Goal: Task Accomplishment & Management: Use online tool/utility

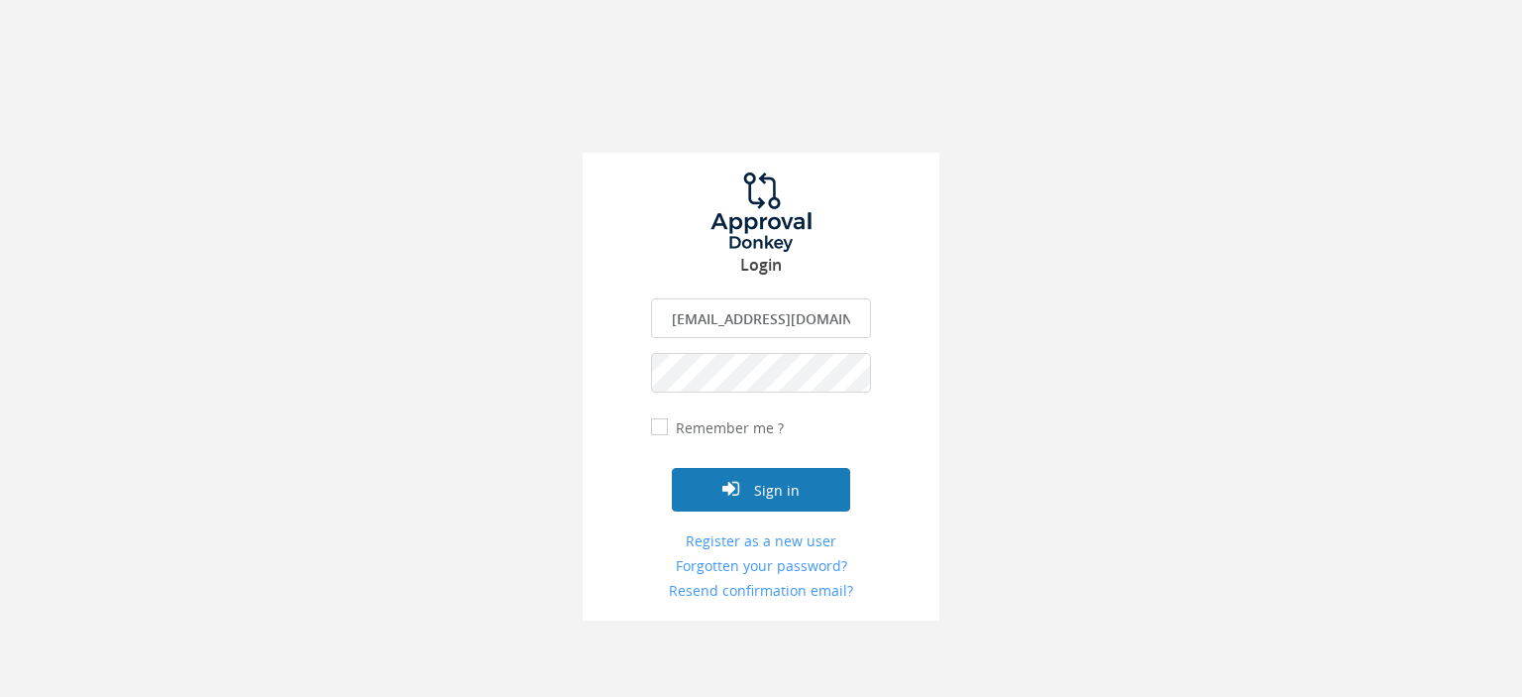
click at [782, 489] on button "Sign in" at bounding box center [761, 490] width 178 height 44
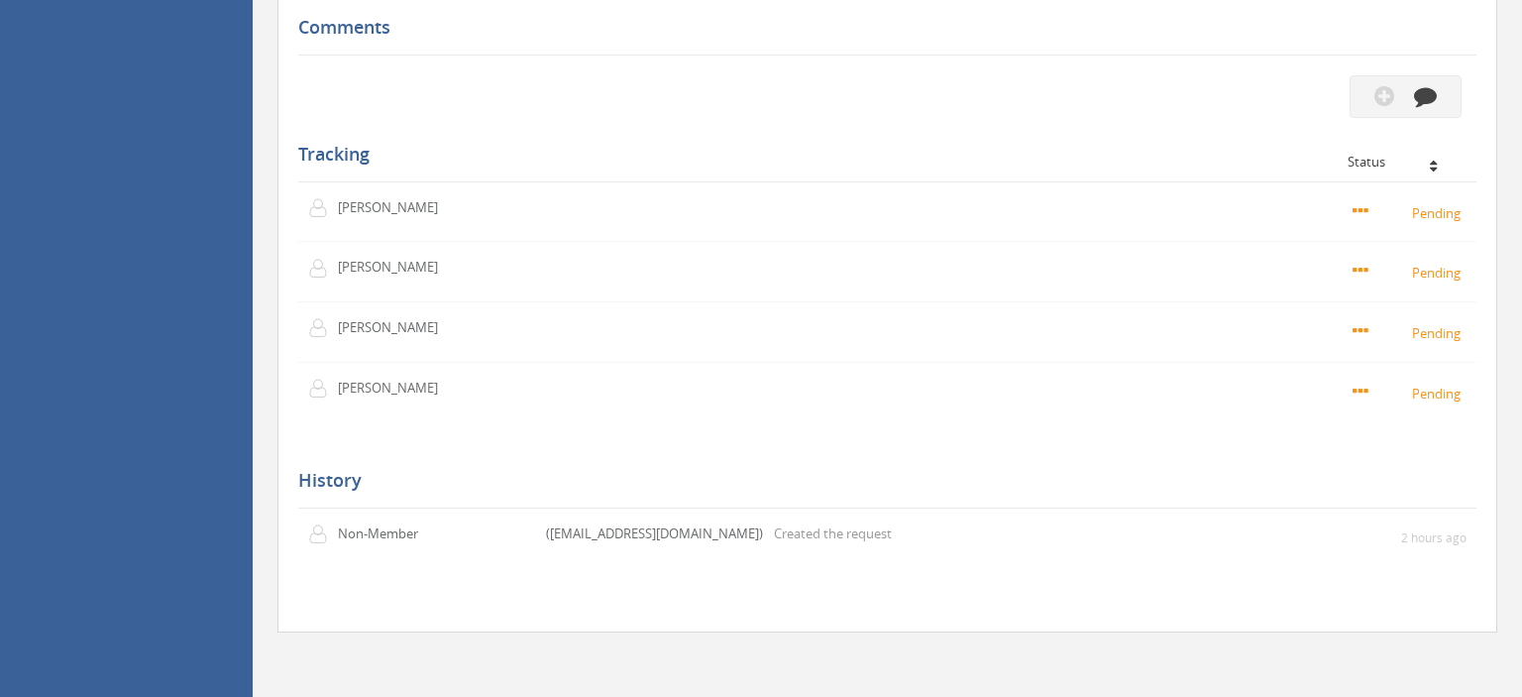
scroll to position [1359, 0]
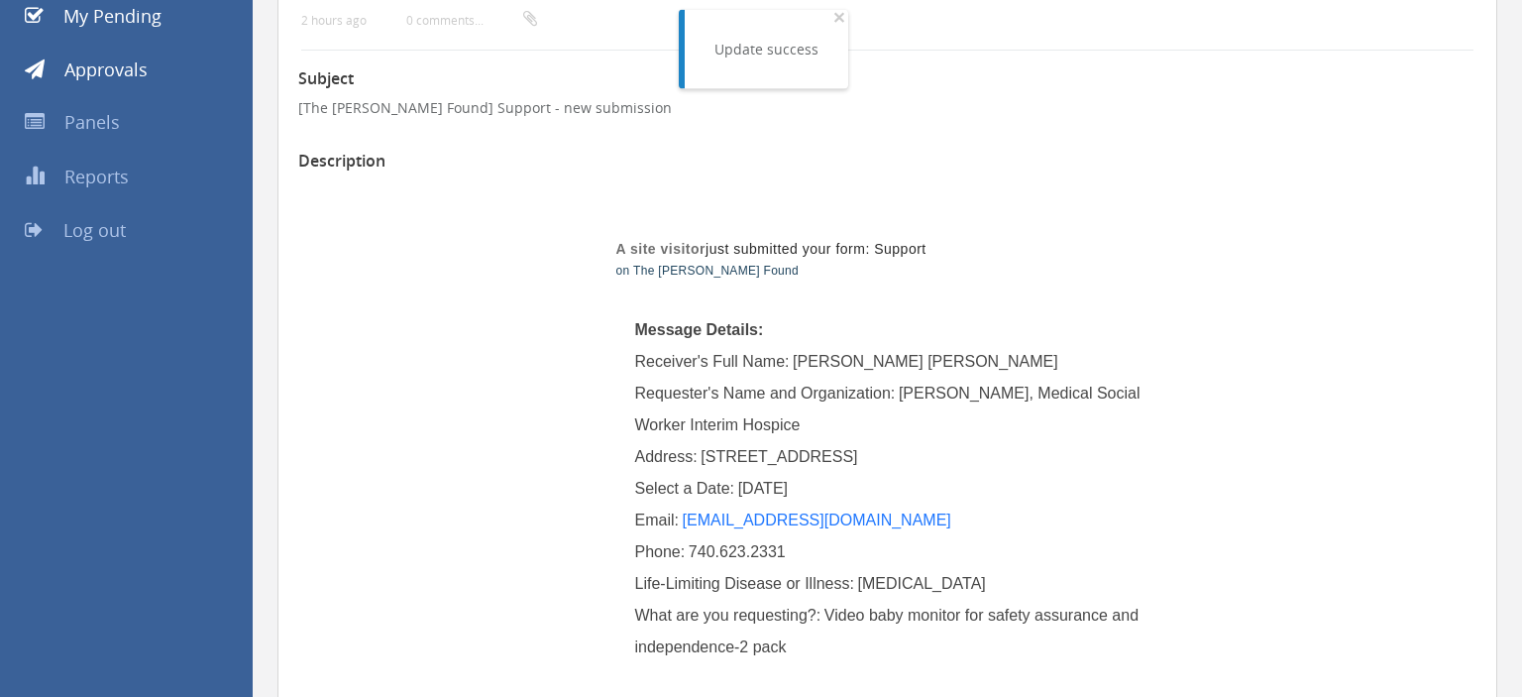
scroll to position [209, 0]
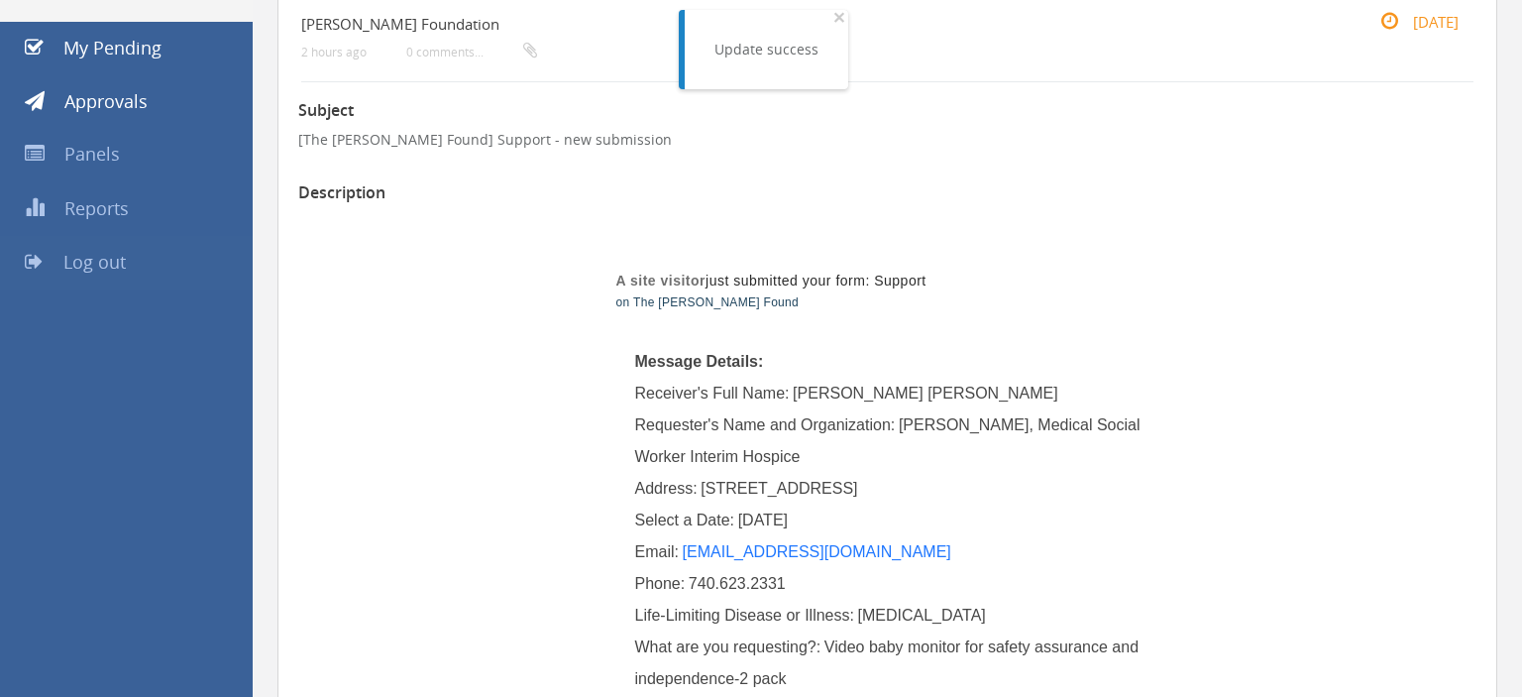
click at [111, 260] on span "Log out" at bounding box center [94, 262] width 62 height 24
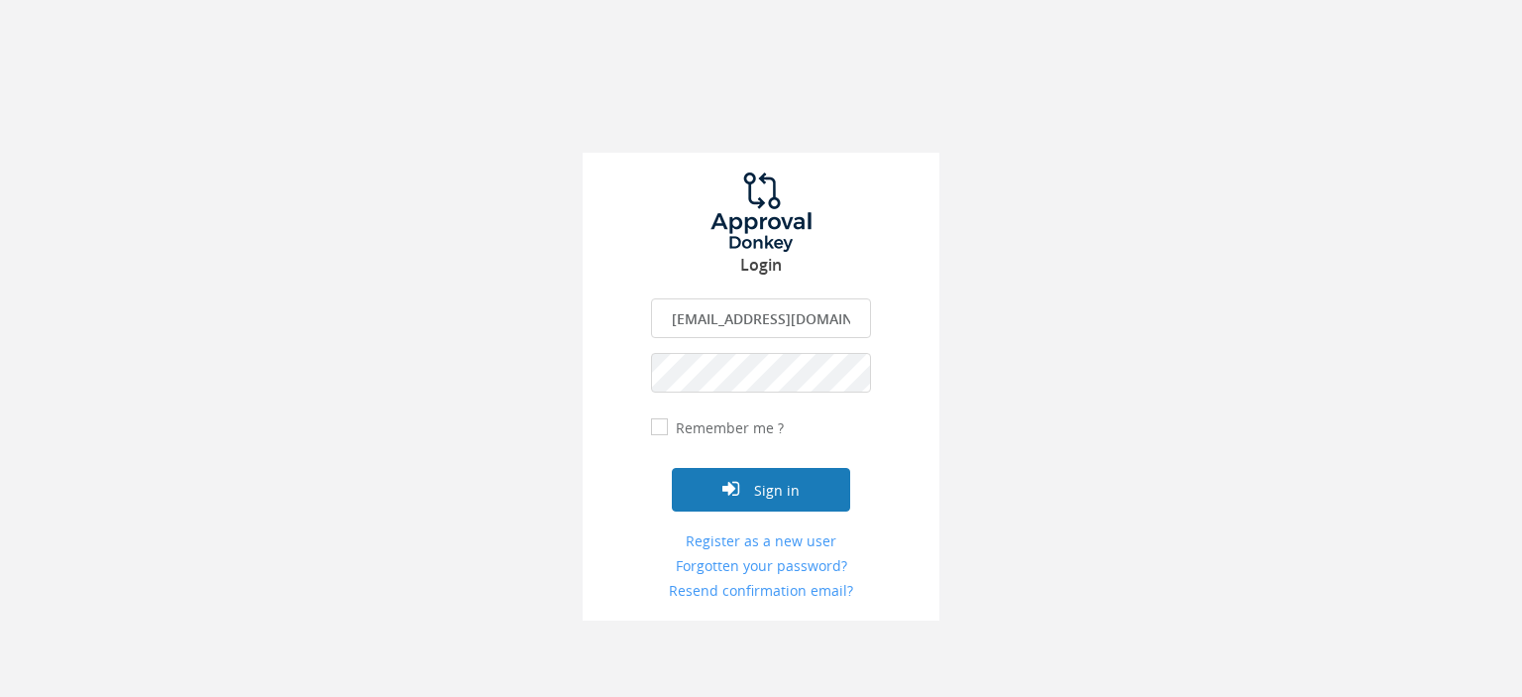
click at [768, 495] on button "Sign in" at bounding box center [761, 490] width 178 height 44
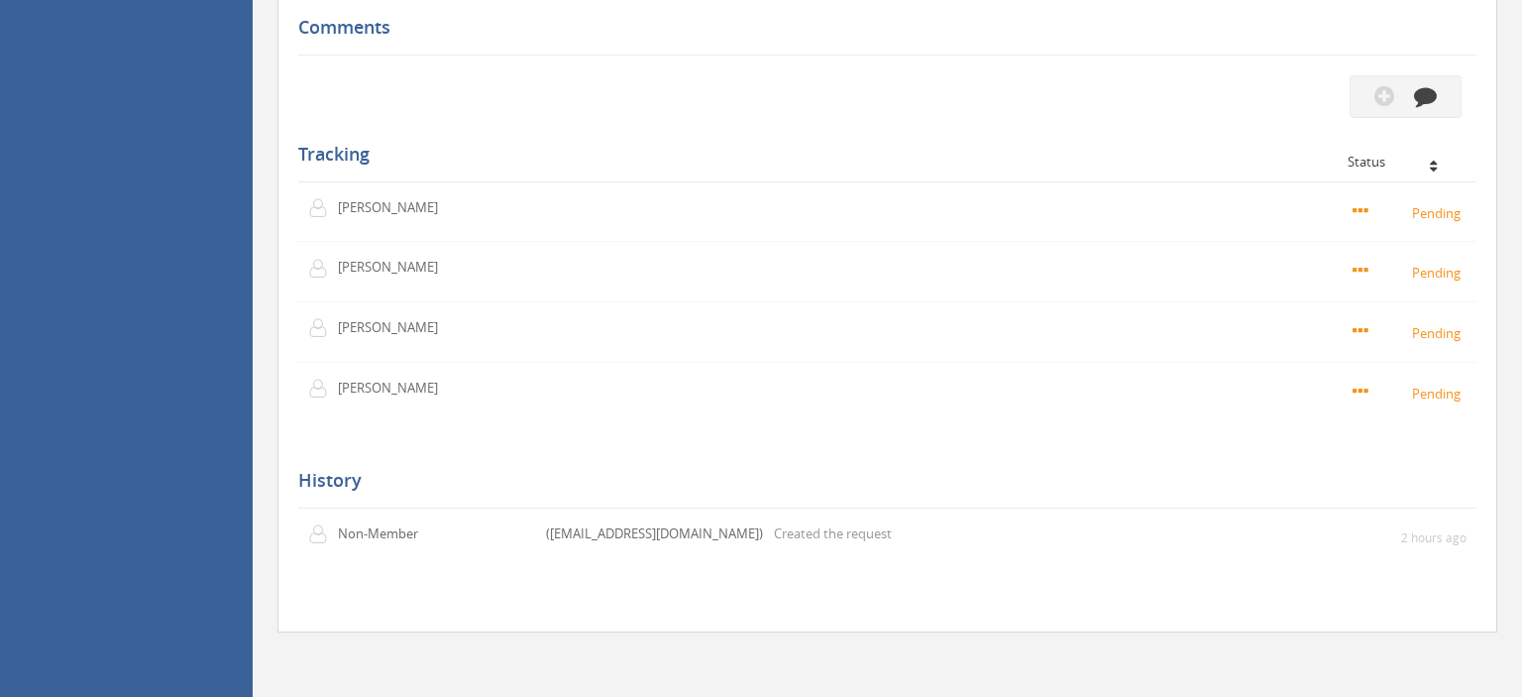
scroll to position [1569, 0]
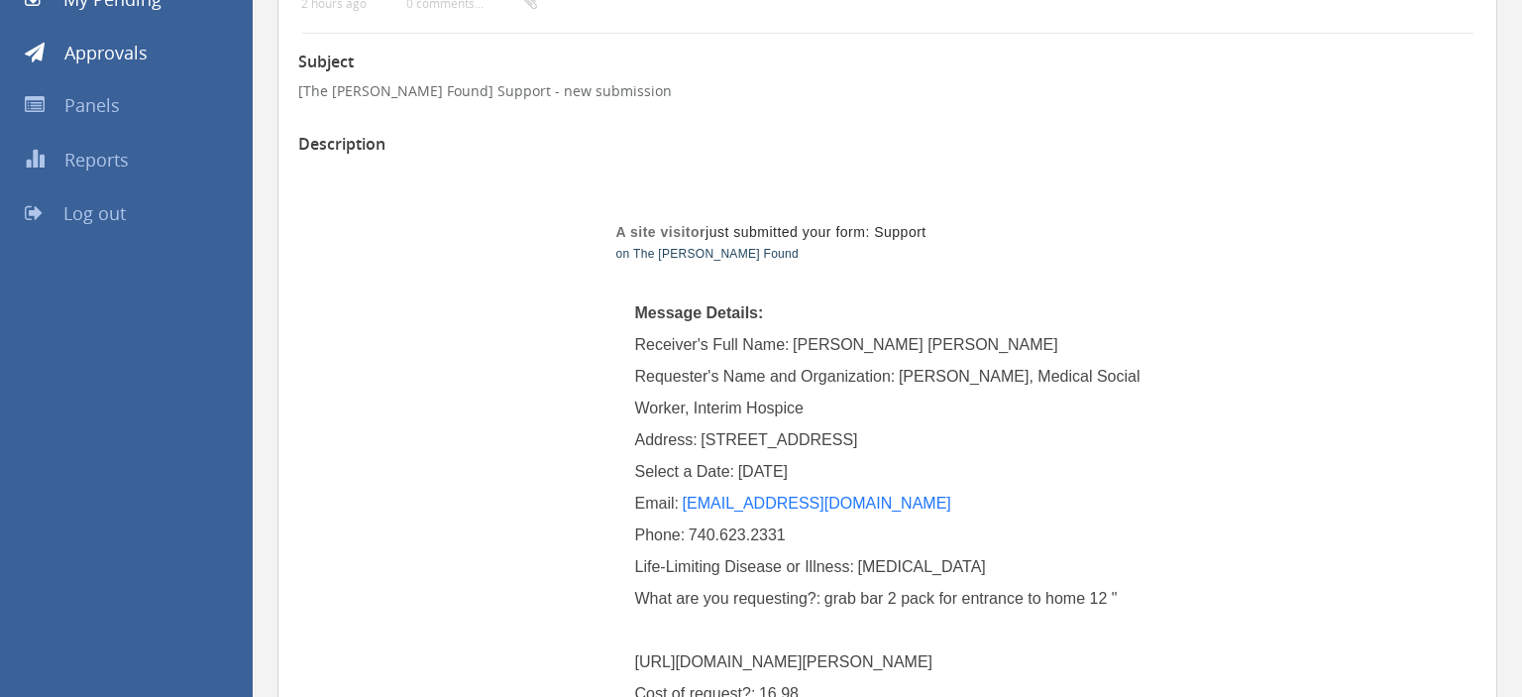
scroll to position [0, 0]
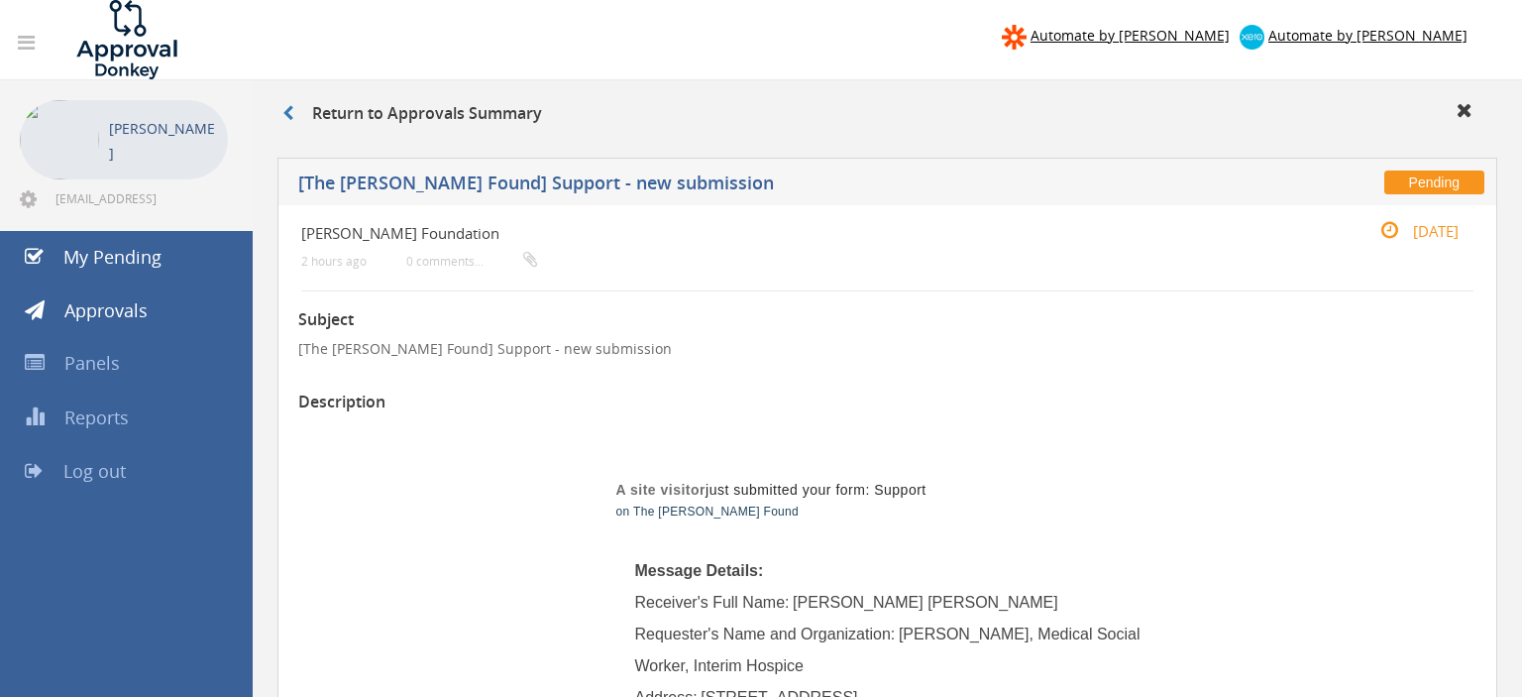
click at [105, 468] on span "Log out" at bounding box center [94, 471] width 62 height 24
